Goal: Entertainment & Leisure: Consume media (video, audio)

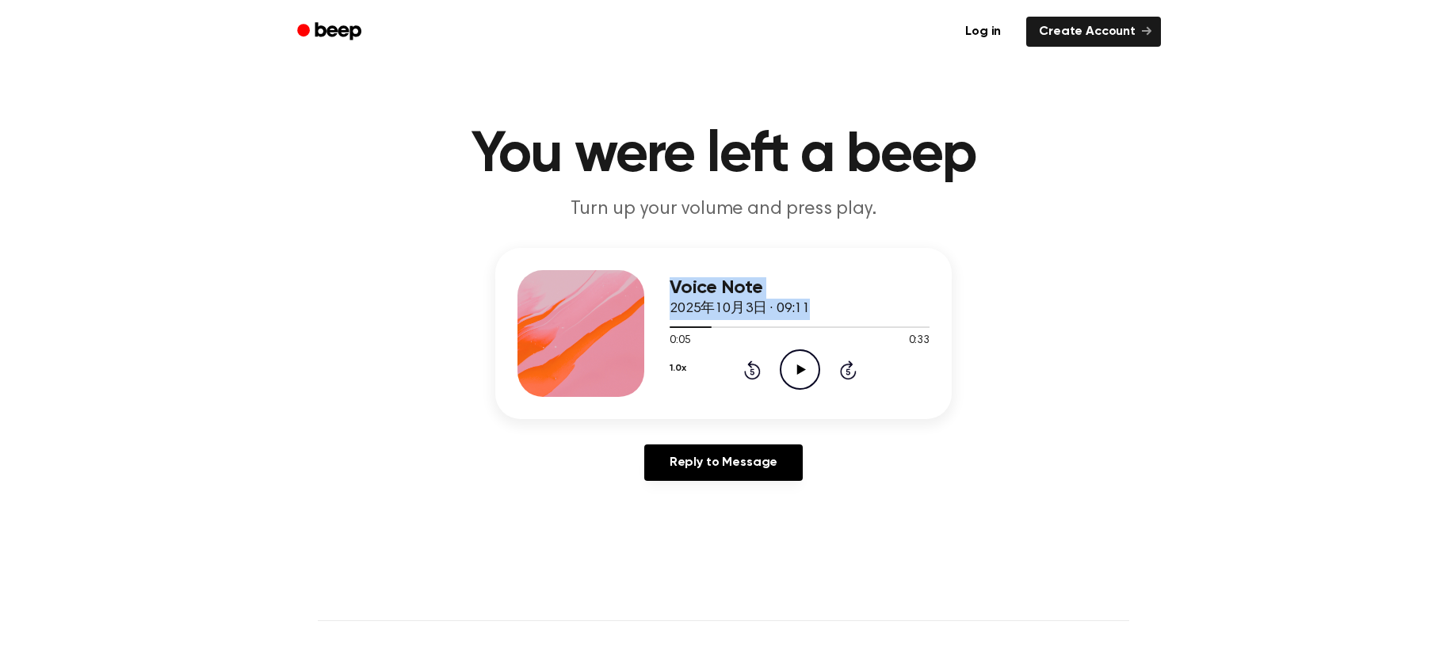
drag, startPoint x: 709, startPoint y: 323, endPoint x: 637, endPoint y: 323, distance: 72.1
click at [637, 323] on div "Voice Note 2025年10月3日 · 09:11 0:05 0:33 Your browser does not support the [obje…" at bounding box center [723, 333] width 457 height 171
click at [805, 359] on icon "Play Audio" at bounding box center [800, 370] width 40 height 40
drag, startPoint x: 712, startPoint y: 327, endPoint x: 671, endPoint y: 327, distance: 41.2
click at [671, 327] on div at bounding box center [696, 328] width 53 height 2
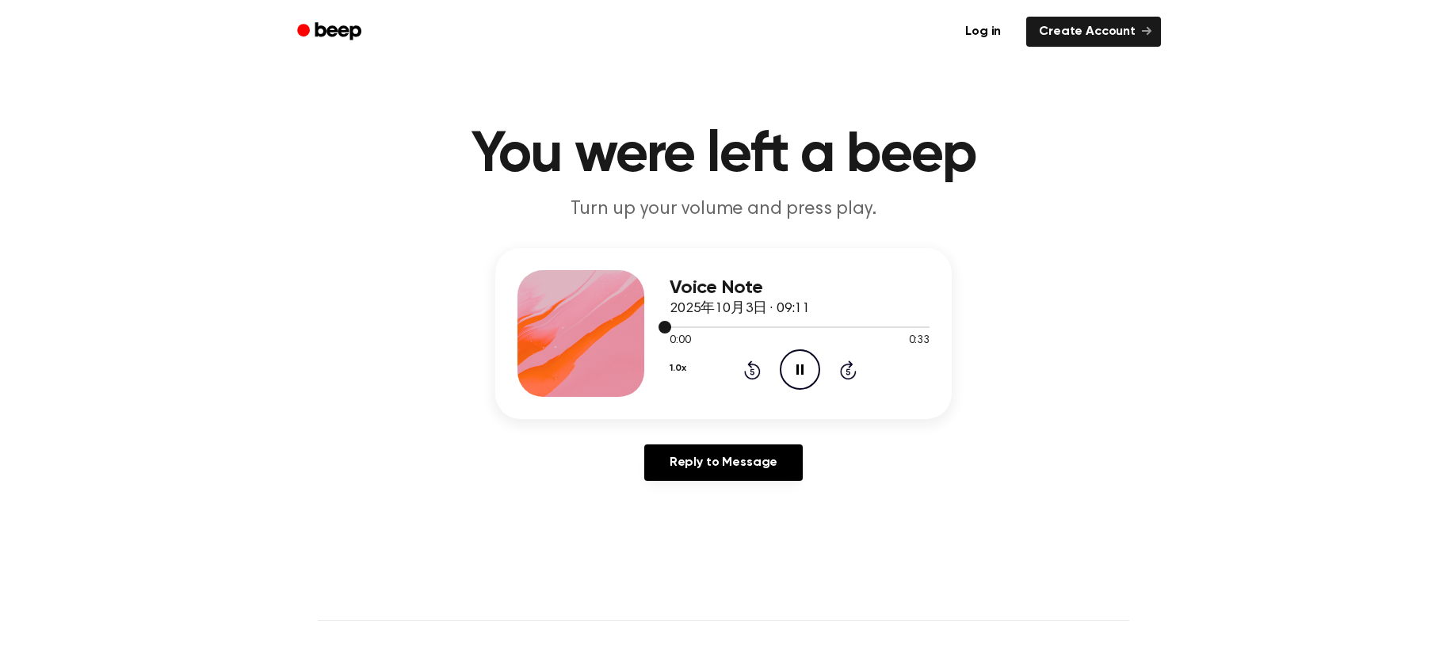
click at [671, 327] on div at bounding box center [800, 326] width 260 height 13
click at [798, 376] on icon "Pause Audio" at bounding box center [800, 370] width 40 height 40
click at [793, 358] on icon "Play Audio" at bounding box center [800, 370] width 40 height 40
click at [801, 373] on icon at bounding box center [800, 370] width 7 height 10
click at [799, 372] on icon at bounding box center [801, 370] width 9 height 10
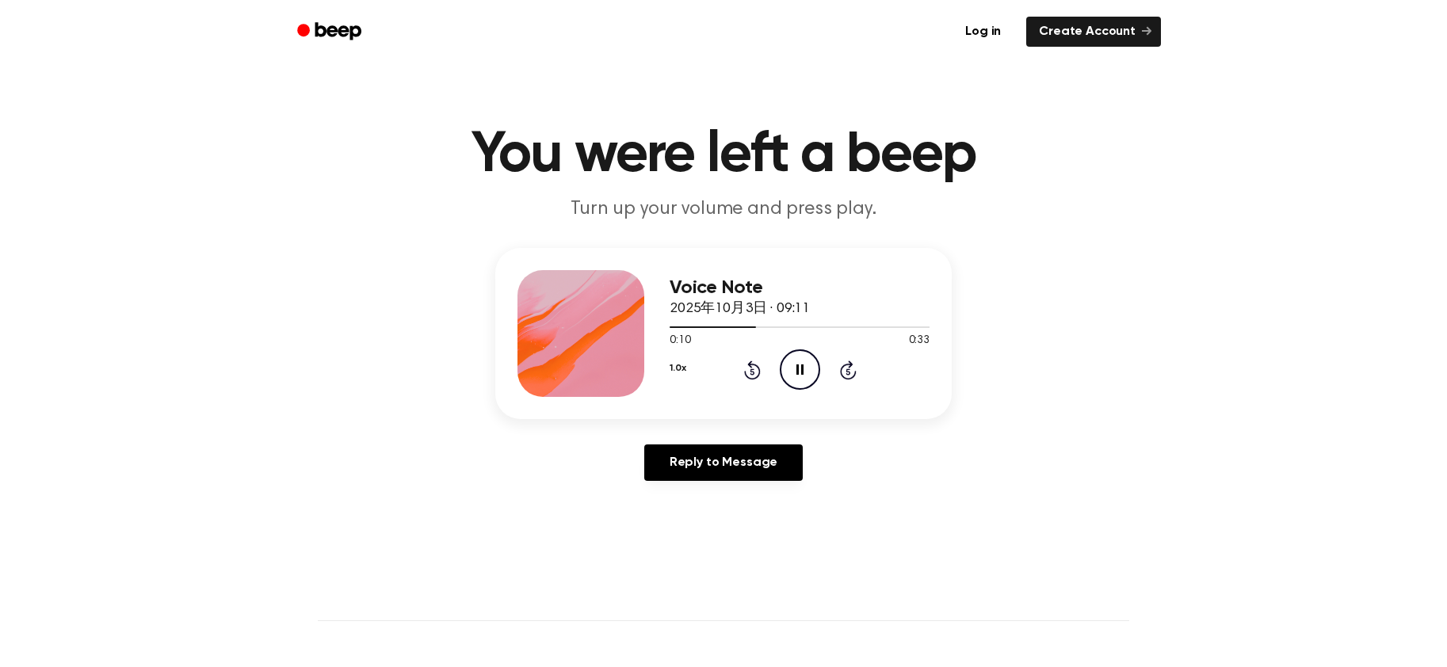
click at [801, 369] on icon "Pause Audio" at bounding box center [800, 370] width 40 height 40
click at [790, 383] on icon "Play Audio" at bounding box center [800, 370] width 40 height 40
click at [790, 383] on icon "Pause Audio" at bounding box center [800, 370] width 40 height 40
click at [790, 383] on icon "Play Audio" at bounding box center [800, 370] width 40 height 40
click at [790, 381] on icon "Pause Audio" at bounding box center [800, 370] width 40 height 40
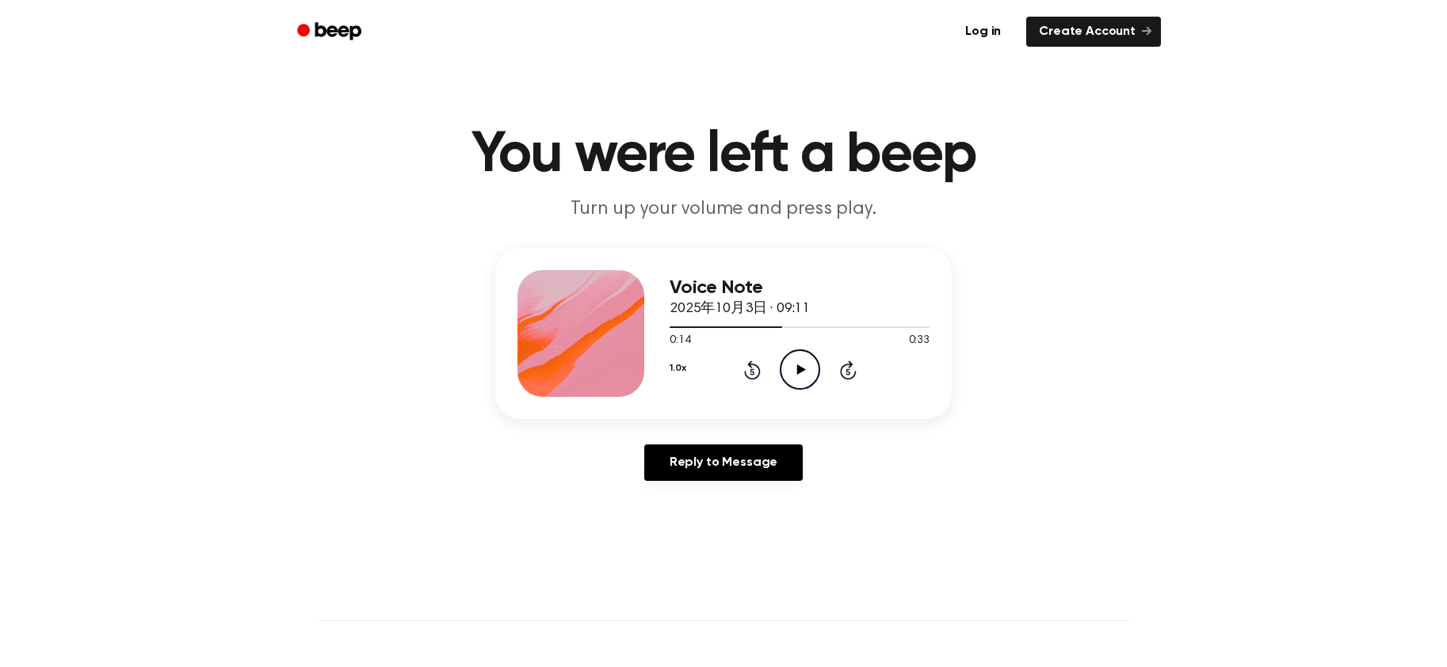
click at [805, 372] on icon "Play Audio" at bounding box center [800, 370] width 40 height 40
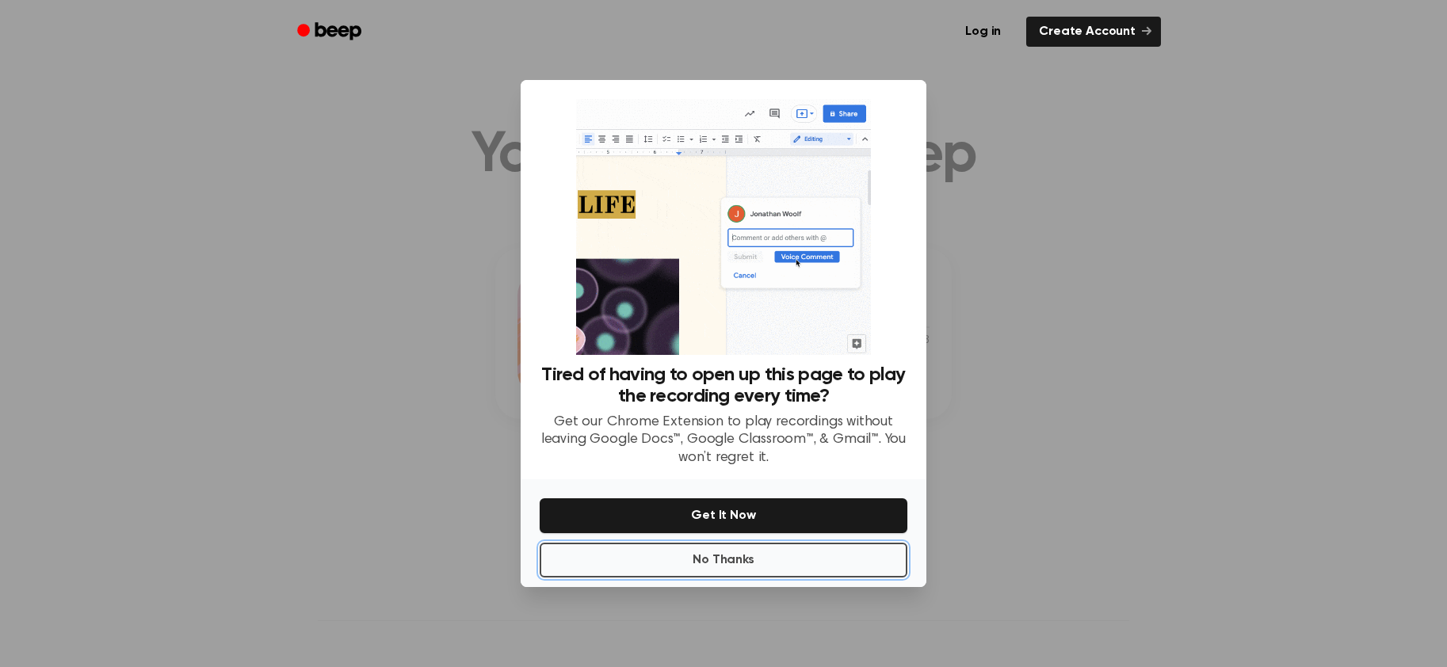
click at [813, 564] on button "No Thanks" at bounding box center [724, 560] width 368 height 35
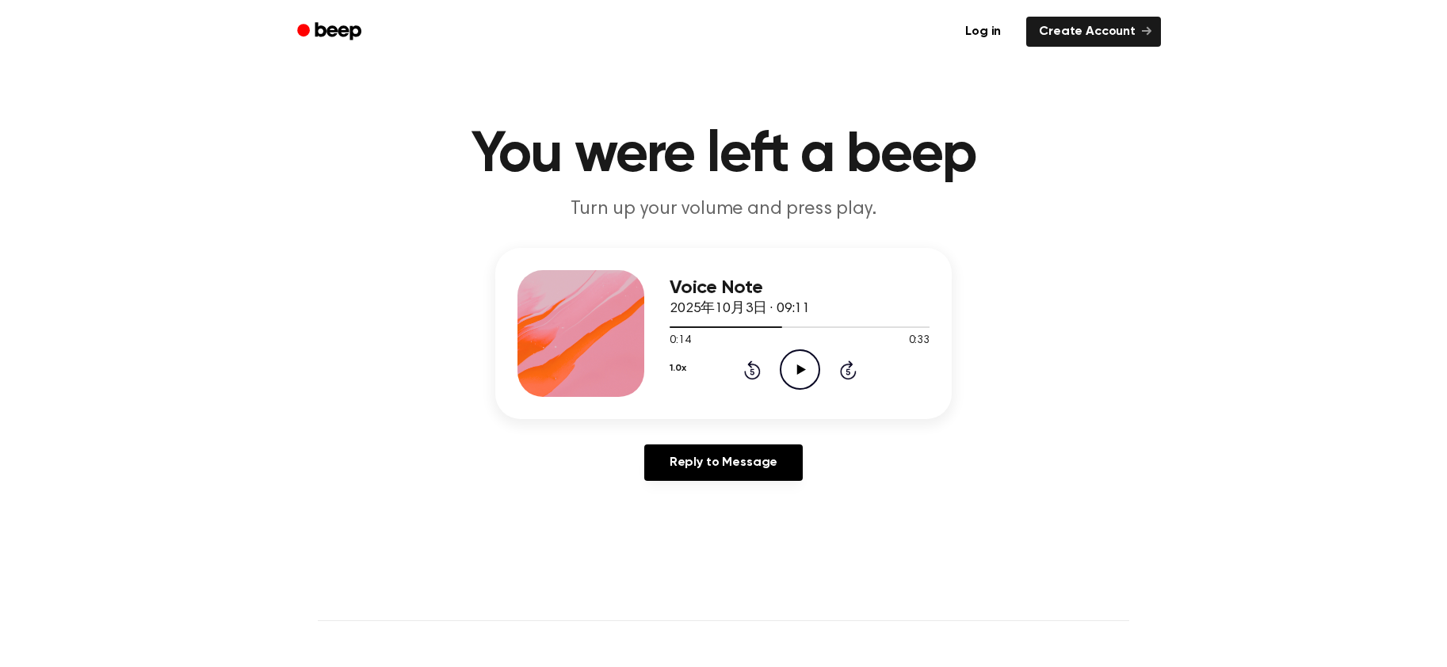
click at [798, 372] on icon at bounding box center [801, 370] width 9 height 10
click at [798, 372] on icon at bounding box center [800, 370] width 7 height 10
click at [803, 365] on icon "Play Audio" at bounding box center [800, 370] width 40 height 40
click at [803, 371] on icon at bounding box center [800, 370] width 7 height 10
click at [798, 371] on icon at bounding box center [801, 370] width 9 height 10
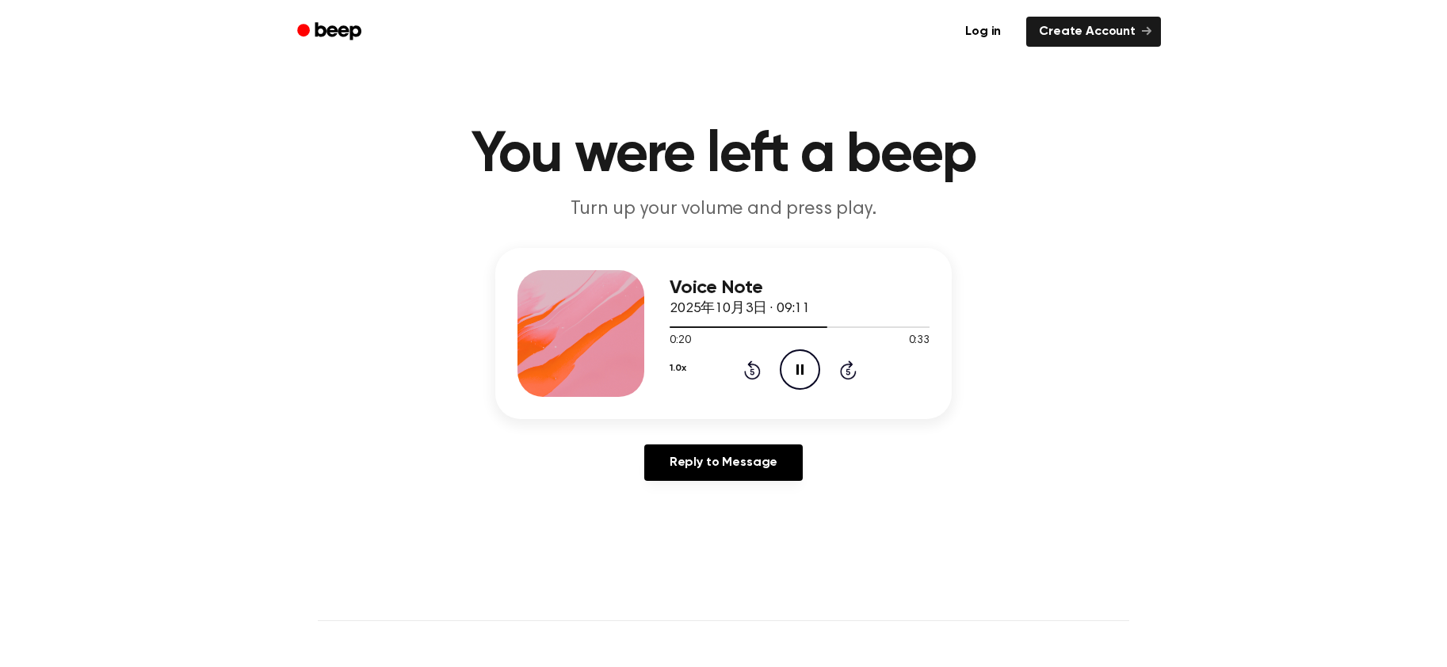
click at [804, 369] on icon "Pause Audio" at bounding box center [800, 370] width 40 height 40
click at [793, 369] on icon "Play Audio" at bounding box center [800, 370] width 40 height 40
click at [794, 377] on icon "Pause Audio" at bounding box center [800, 370] width 40 height 40
click at [805, 372] on icon "Play Audio" at bounding box center [800, 370] width 40 height 40
click at [854, 327] on div at bounding box center [776, 328] width 212 height 2
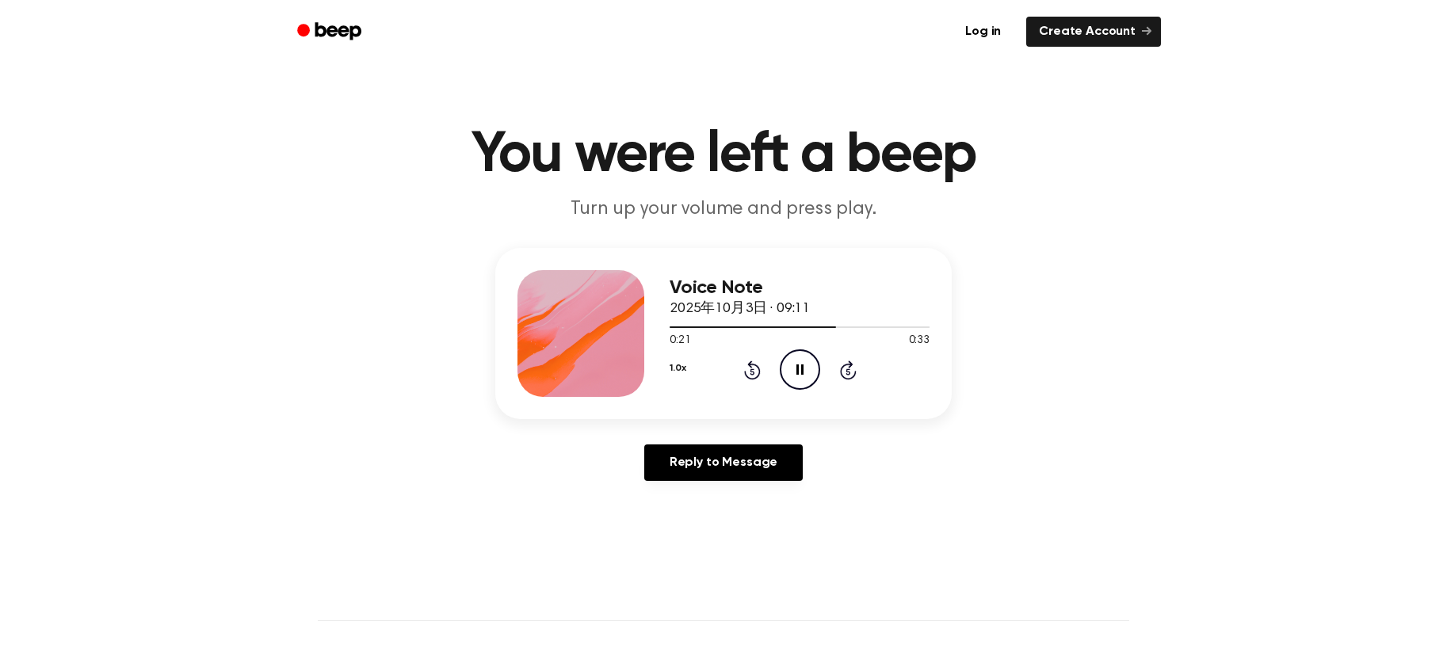
click at [800, 381] on icon "Pause Audio" at bounding box center [800, 370] width 40 height 40
click at [800, 379] on icon "Play Audio" at bounding box center [800, 370] width 40 height 40
click at [801, 380] on icon "Pause Audio" at bounding box center [800, 370] width 40 height 40
click at [802, 368] on icon "Play Audio" at bounding box center [800, 370] width 40 height 40
click at [803, 369] on icon at bounding box center [800, 370] width 7 height 10
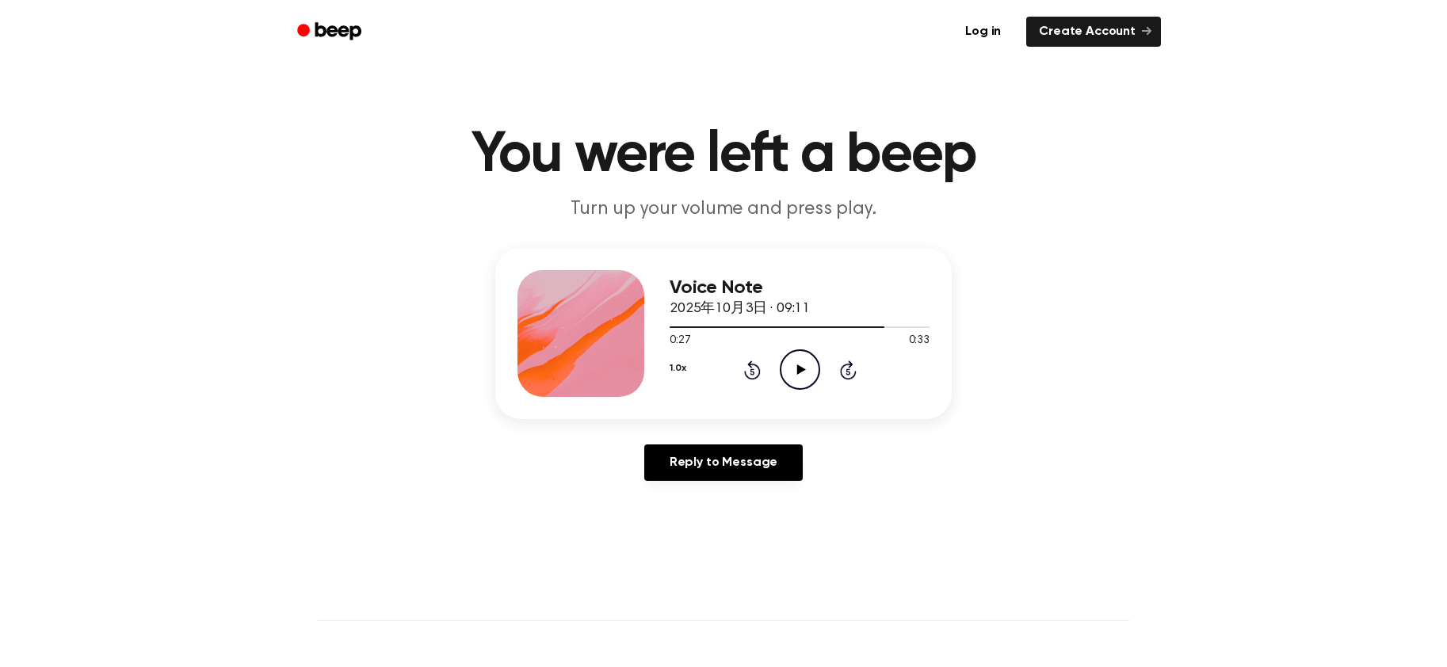
click at [809, 378] on icon "Play Audio" at bounding box center [800, 370] width 40 height 40
click at [802, 374] on icon at bounding box center [800, 370] width 7 height 10
click at [784, 366] on icon "Play Audio" at bounding box center [800, 370] width 40 height 40
click at [795, 373] on icon "Pause Audio" at bounding box center [800, 370] width 40 height 40
click at [794, 370] on icon "Play Audio" at bounding box center [800, 370] width 40 height 40
